Goal: Transaction & Acquisition: Purchase product/service

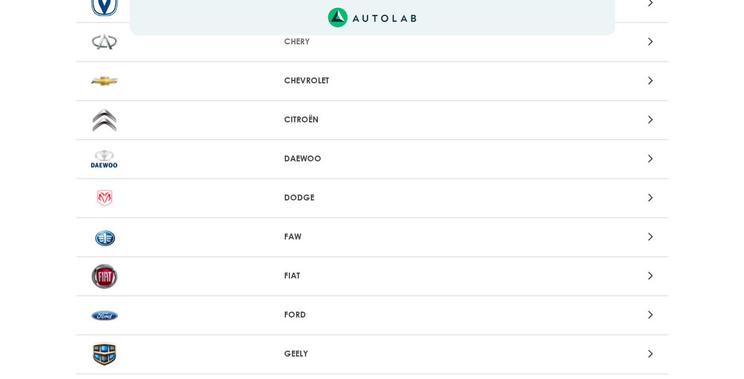
scroll to position [473, 0]
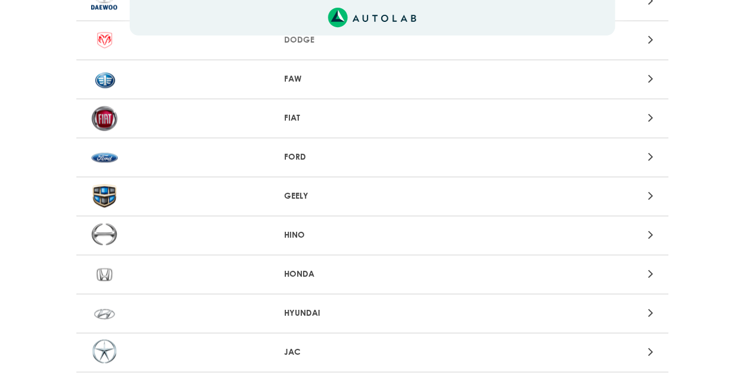
click at [304, 155] on p "FORD" at bounding box center [372, 157] width 176 height 12
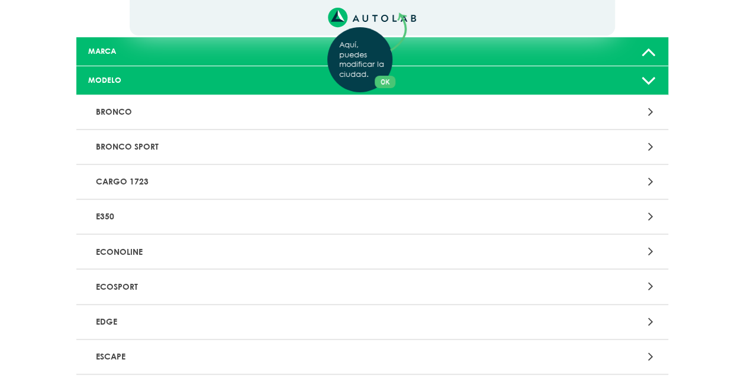
scroll to position [79, 0]
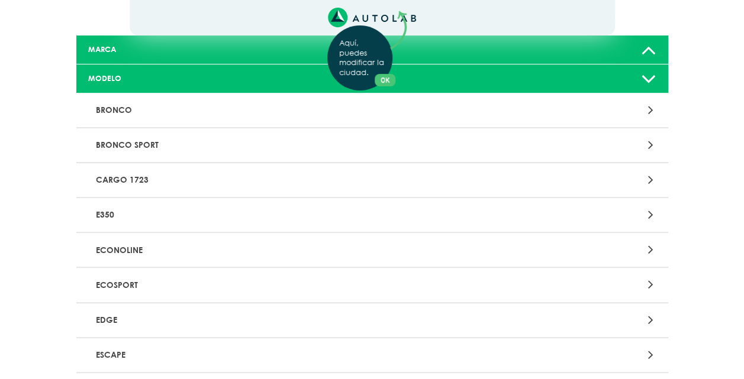
click at [131, 286] on div "Aquí, puedes modificar la ciudad. OK .aex,.bex{fill:none!important;stroke:#50c4…" at bounding box center [372, 110] width 744 height 379
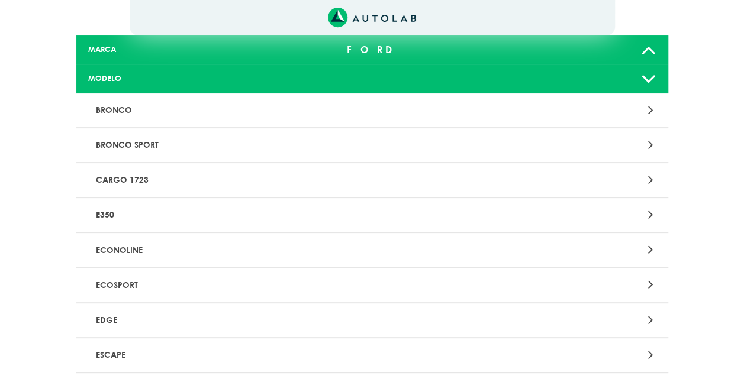
click at [131, 285] on p "ECOSPORT" at bounding box center [275, 285] width 369 height 22
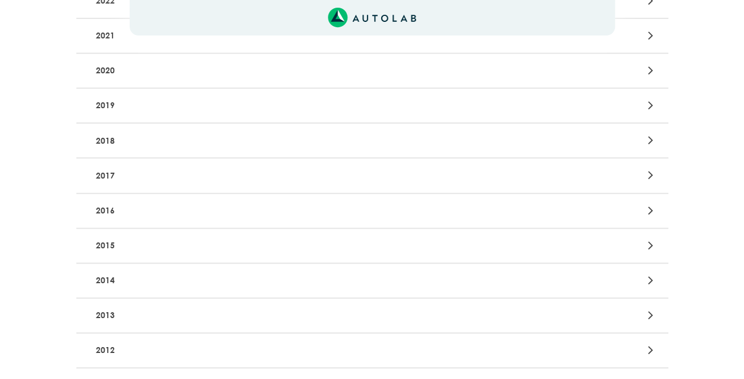
scroll to position [237, 0]
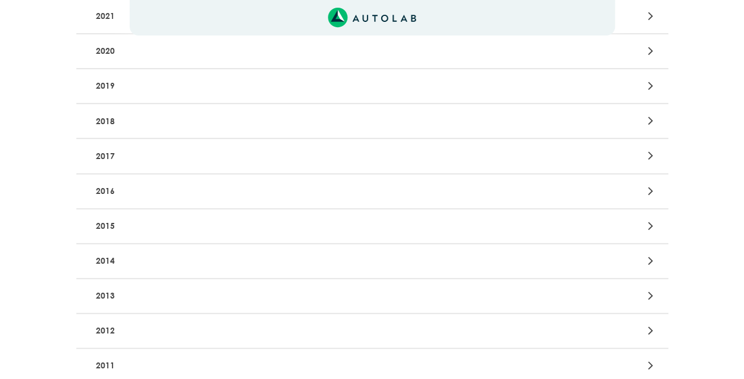
click at [104, 293] on p "2013" at bounding box center [275, 296] width 369 height 22
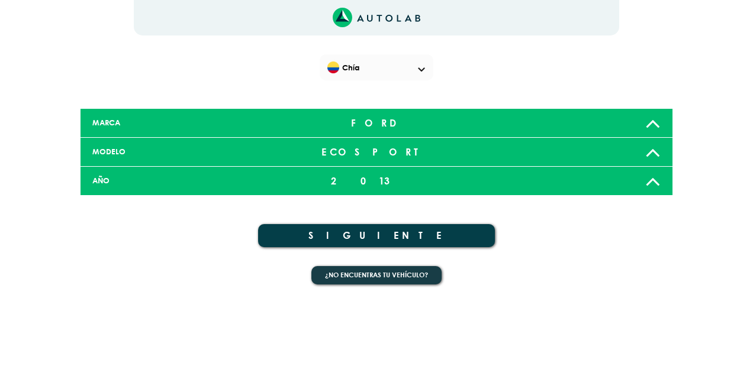
click at [389, 231] on button "SIGUIENTE" at bounding box center [376, 235] width 237 height 23
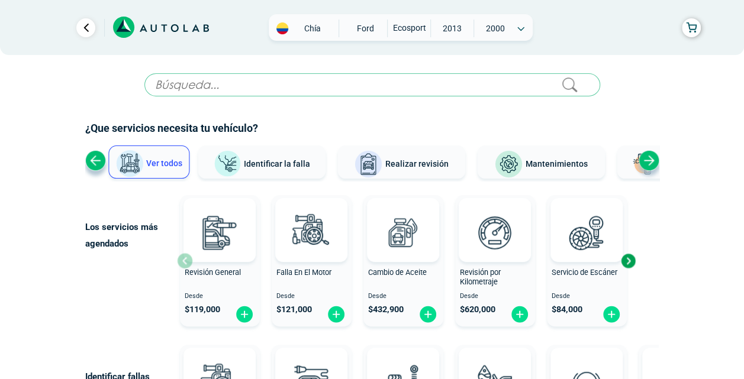
click at [652, 160] on div "Next slide" at bounding box center [648, 160] width 21 height 21
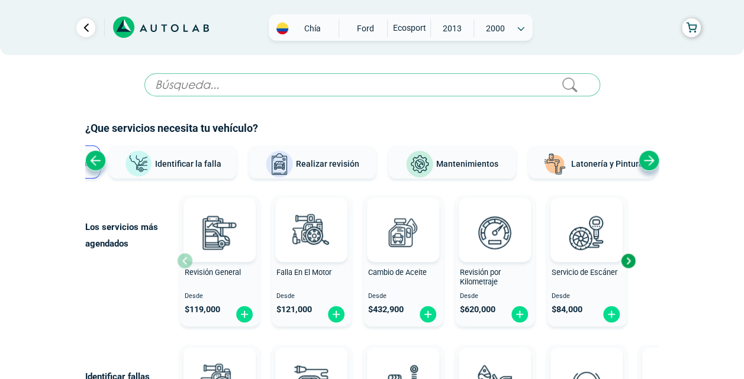
click at [652, 160] on div "Next slide" at bounding box center [648, 160] width 21 height 21
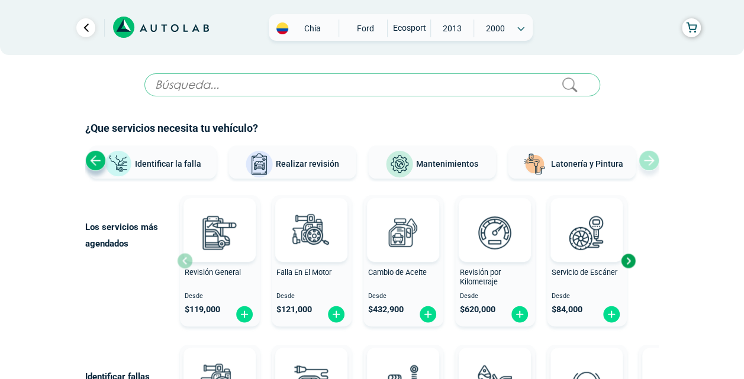
click at [307, 167] on span "Realizar revisión" at bounding box center [307, 163] width 63 height 9
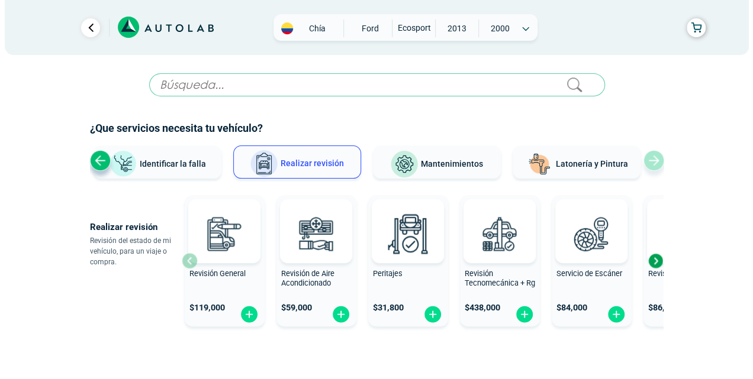
scroll to position [54, 0]
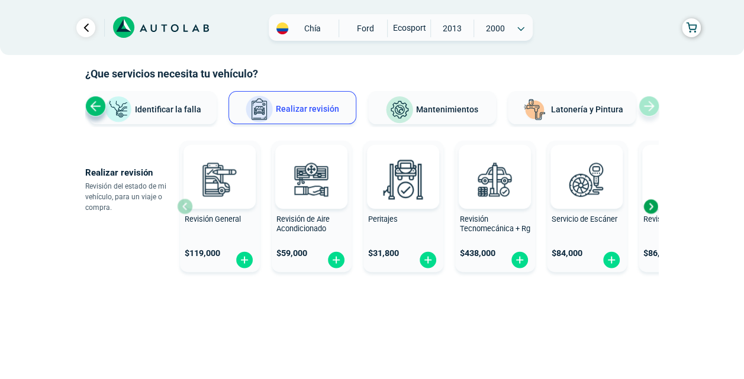
click at [651, 203] on div "Next slide" at bounding box center [650, 207] width 18 height 18
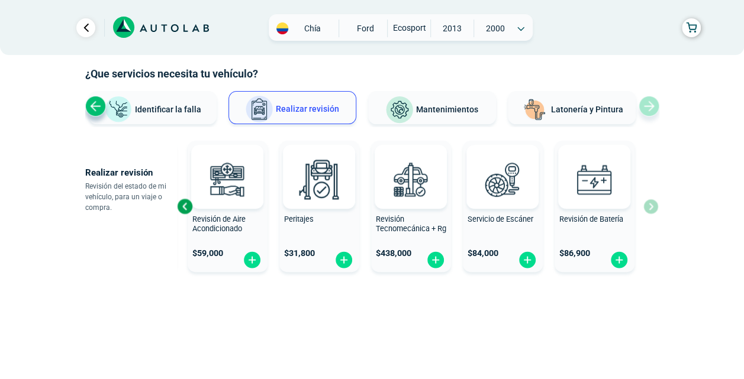
click at [651, 203] on div "Revisión General $ 119,000 Revisión de Aire Acondicionado $ 59,000 Peritajes $ …" at bounding box center [417, 206] width 481 height 141
click at [182, 203] on div "Previous slide" at bounding box center [185, 207] width 18 height 18
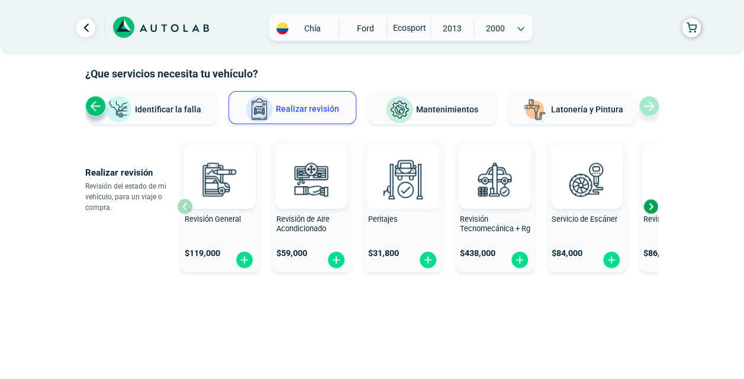
click at [420, 193] on img at bounding box center [403, 179] width 52 height 52
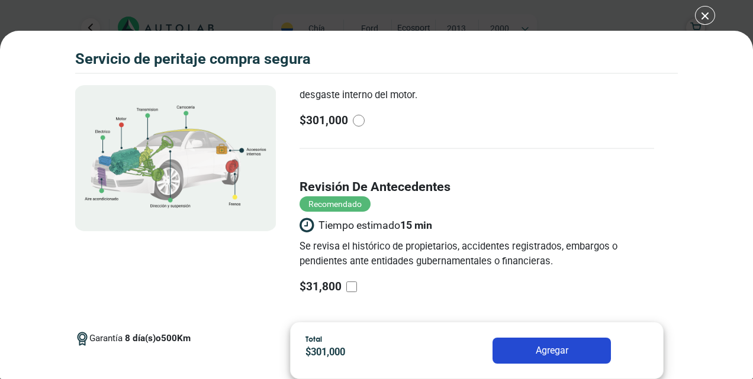
scroll to position [269, 0]
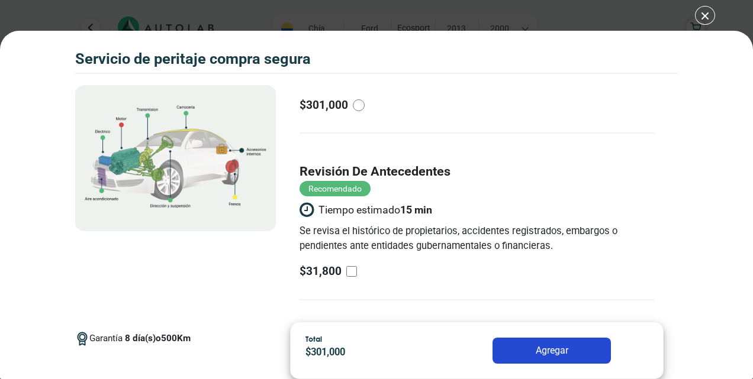
click at [350, 267] on input "revisión de antecedentes Recomendado Tiempo estimado 15 min Se revisa el histór…" at bounding box center [351, 271] width 11 height 11
checkbox input "true"
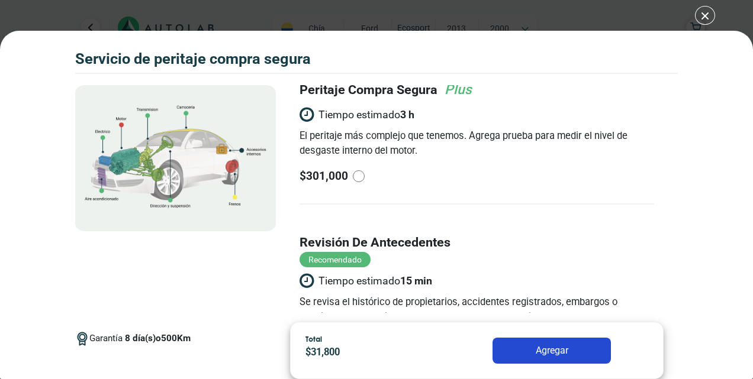
scroll to position [190, 0]
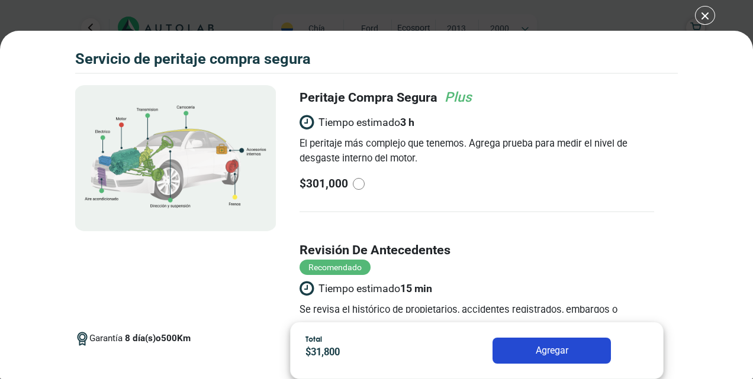
click at [360, 183] on input "radio" at bounding box center [359, 184] width 12 height 12
radio input "true"
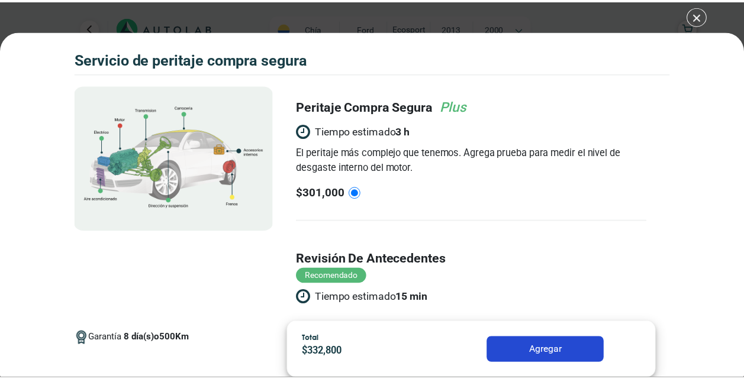
scroll to position [269, 0]
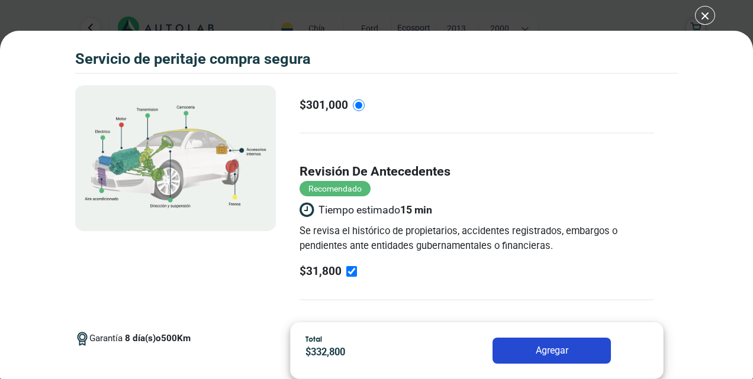
click at [348, 272] on input "revisión de antecedentes Recomendado Tiempo estimado 15 min Se revisa el histór…" at bounding box center [351, 271] width 11 height 11
checkbox input "false"
click at [705, 13] on div "Volkswagen Crossfox 2018 SERVICIO DE PERITAJE COMPRA SEGURA 8 500 Km" at bounding box center [376, 189] width 753 height 379
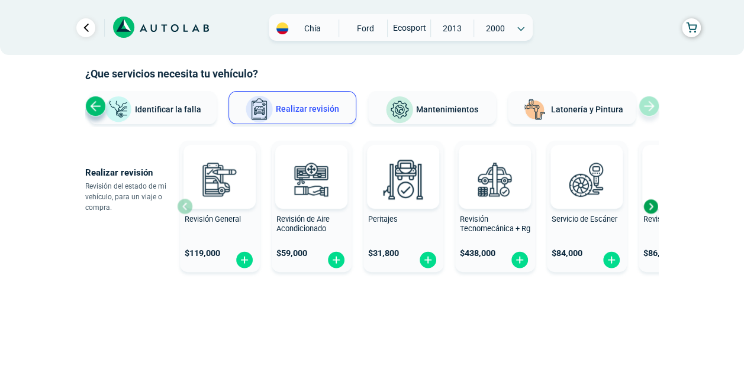
click at [651, 205] on div "Next slide" at bounding box center [650, 207] width 18 height 18
